Goal: Task Accomplishment & Management: Manage account settings

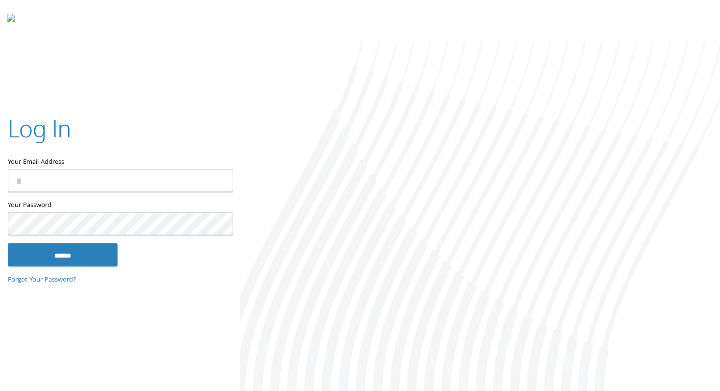
type input "**********"
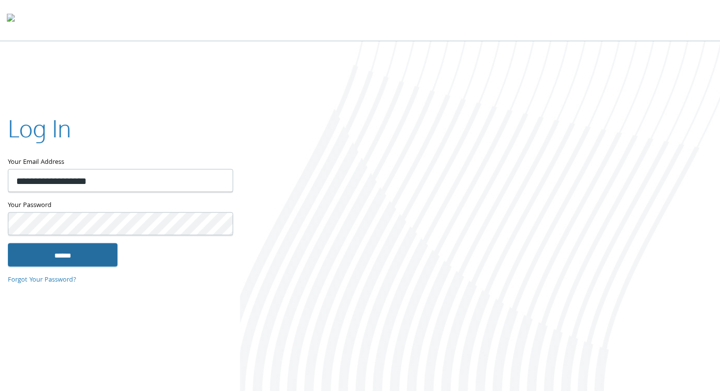
click at [62, 247] on input "******" at bounding box center [63, 255] width 110 height 24
